Goal: Find specific page/section: Find specific page/section

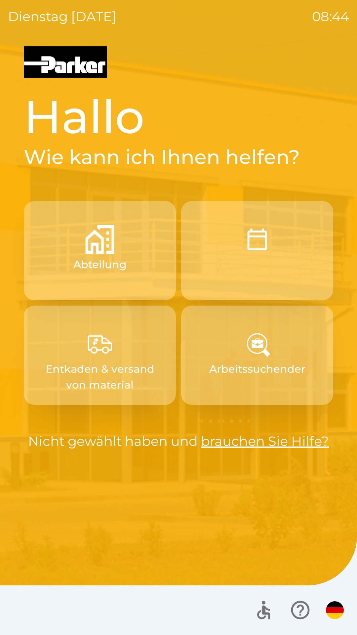
click at [89, 253] on img "button" at bounding box center [99, 239] width 29 height 29
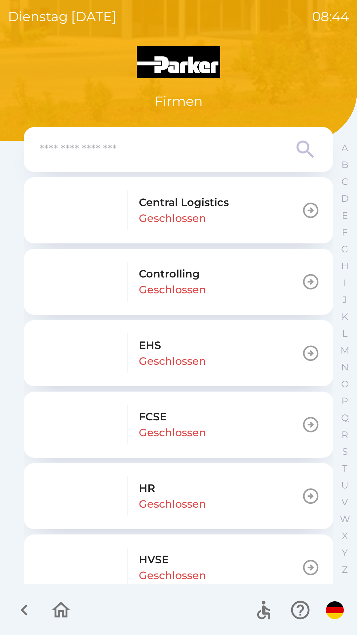
click at [162, 551] on div "HVSE Geschlossen" at bounding box center [121, 568] width 169 height 40
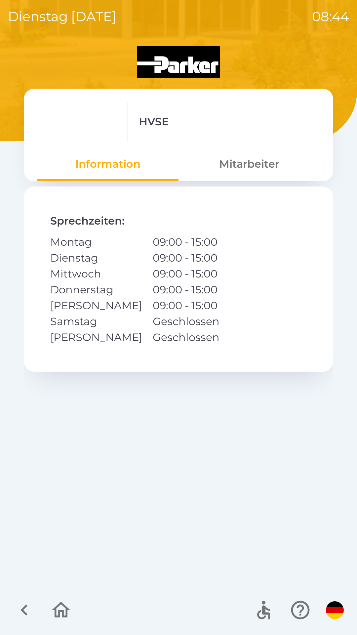
click at [251, 166] on button "Mitarbeiter" at bounding box center [250, 164] width 142 height 24
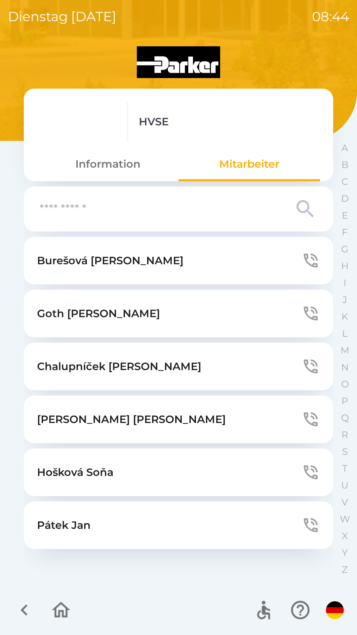
click at [74, 468] on p "Hošková Soňa" at bounding box center [75, 472] width 76 height 16
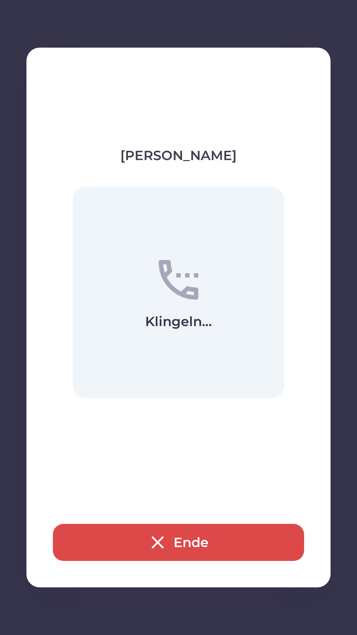
click at [159, 545] on icon "button" at bounding box center [157, 542] width 12 height 12
